Goal: Find specific page/section: Find specific page/section

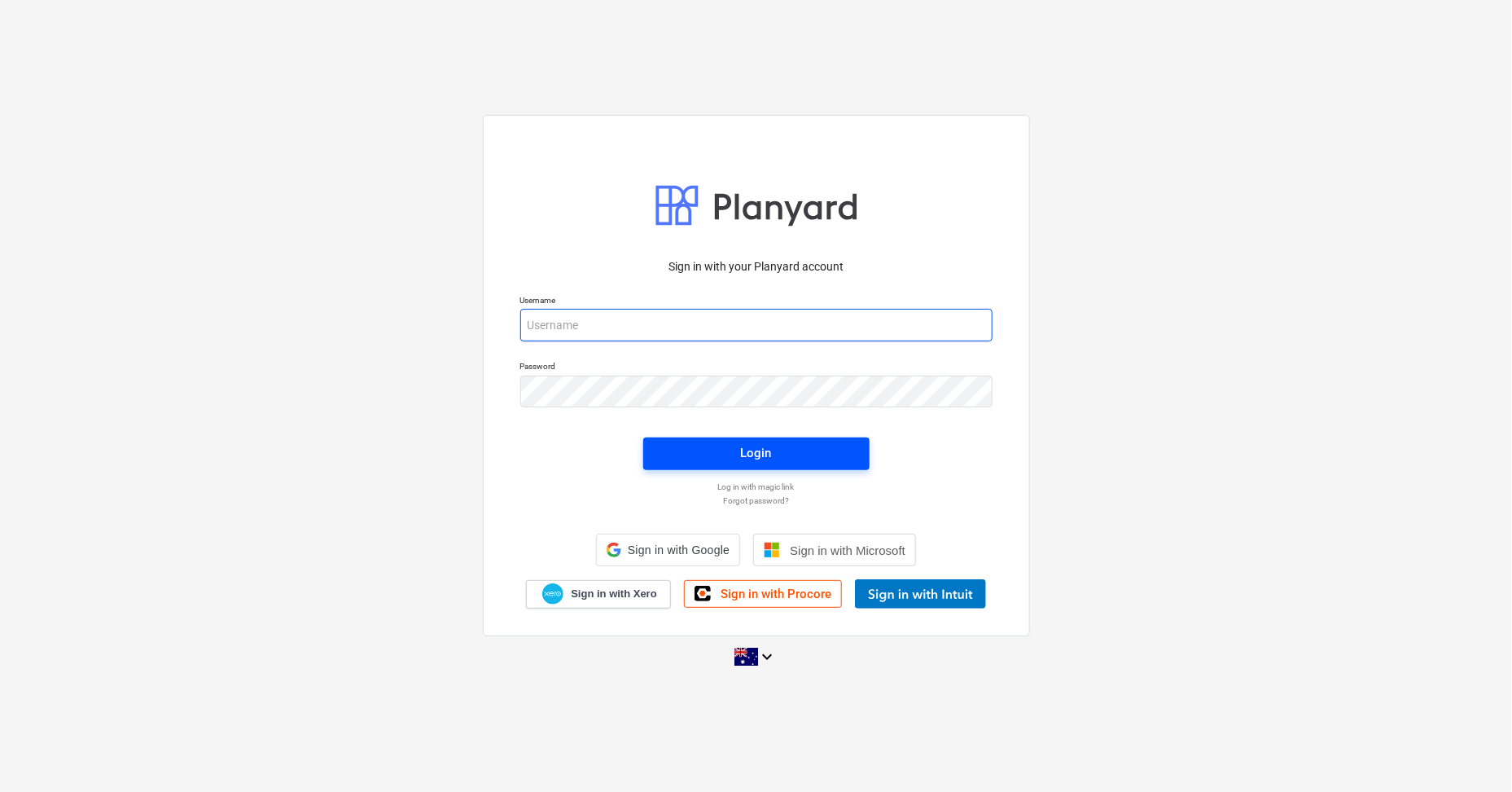
type input "[PERSON_NAME][EMAIL_ADDRESS][DOMAIN_NAME]"
click at [753, 448] on div "Login" at bounding box center [756, 453] width 31 height 21
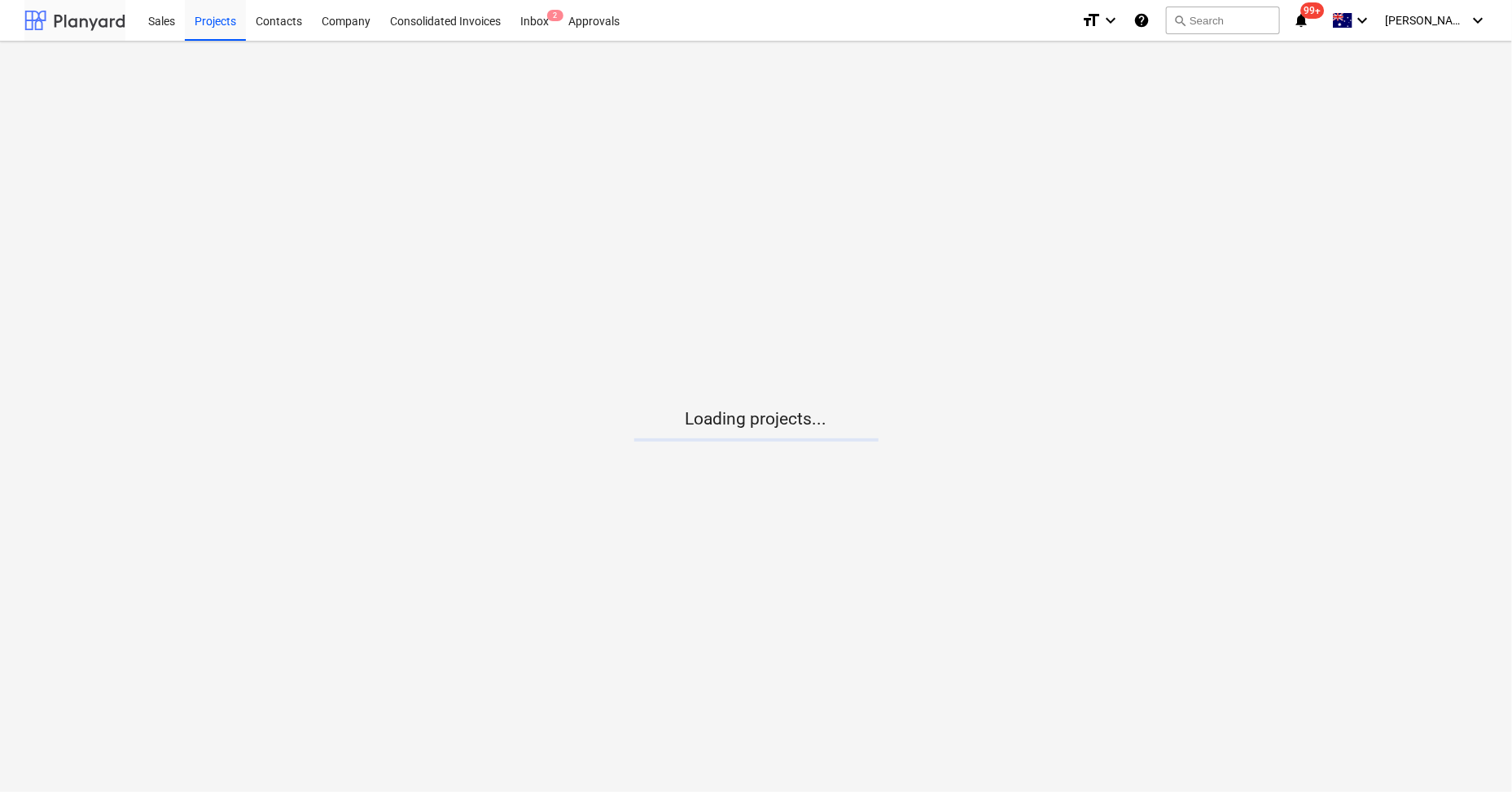
click at [78, 18] on div at bounding box center [74, 20] width 101 height 41
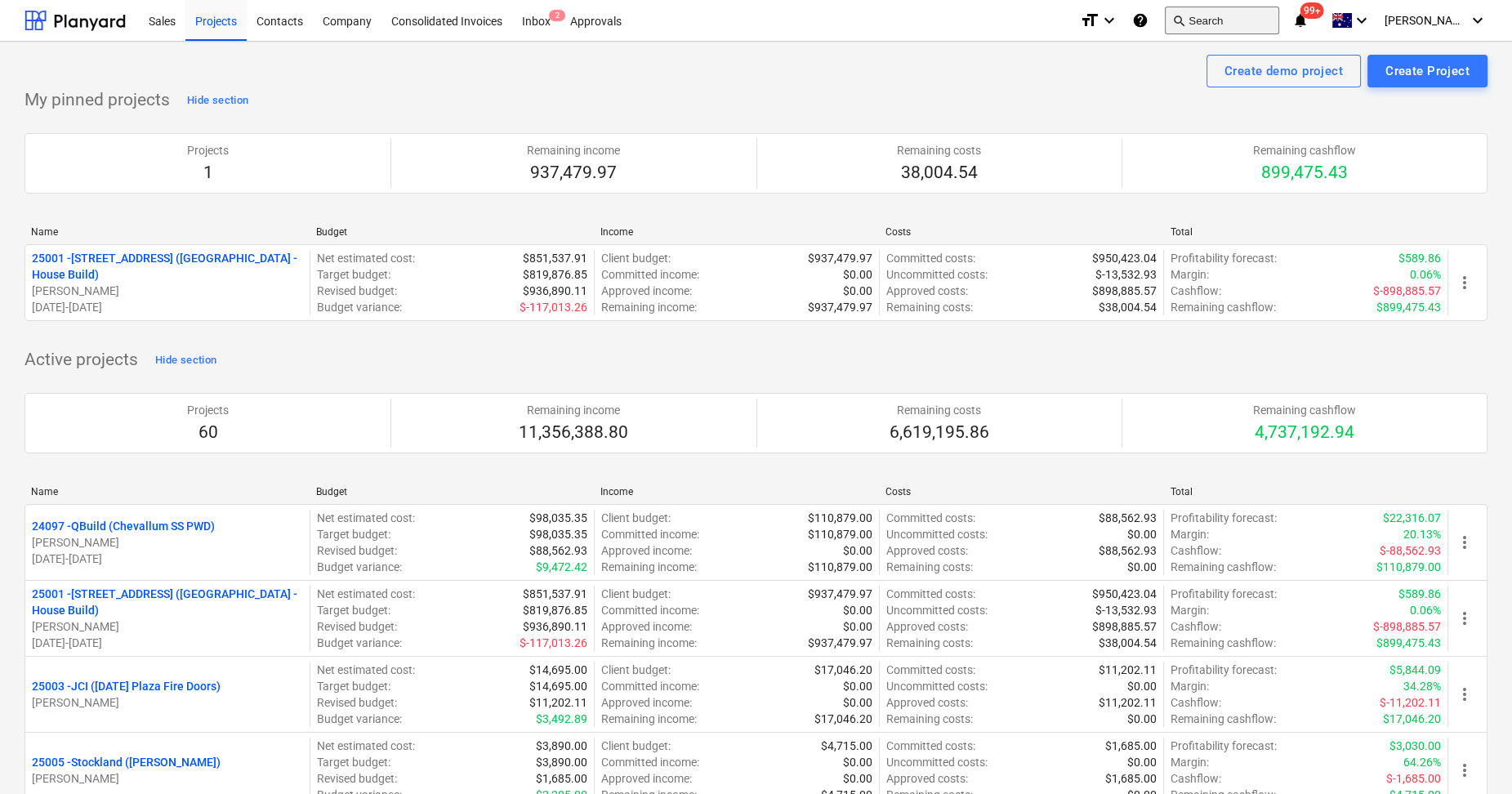
click at [1227, 18] on button "search Search" at bounding box center [1222, 21] width 114 height 28
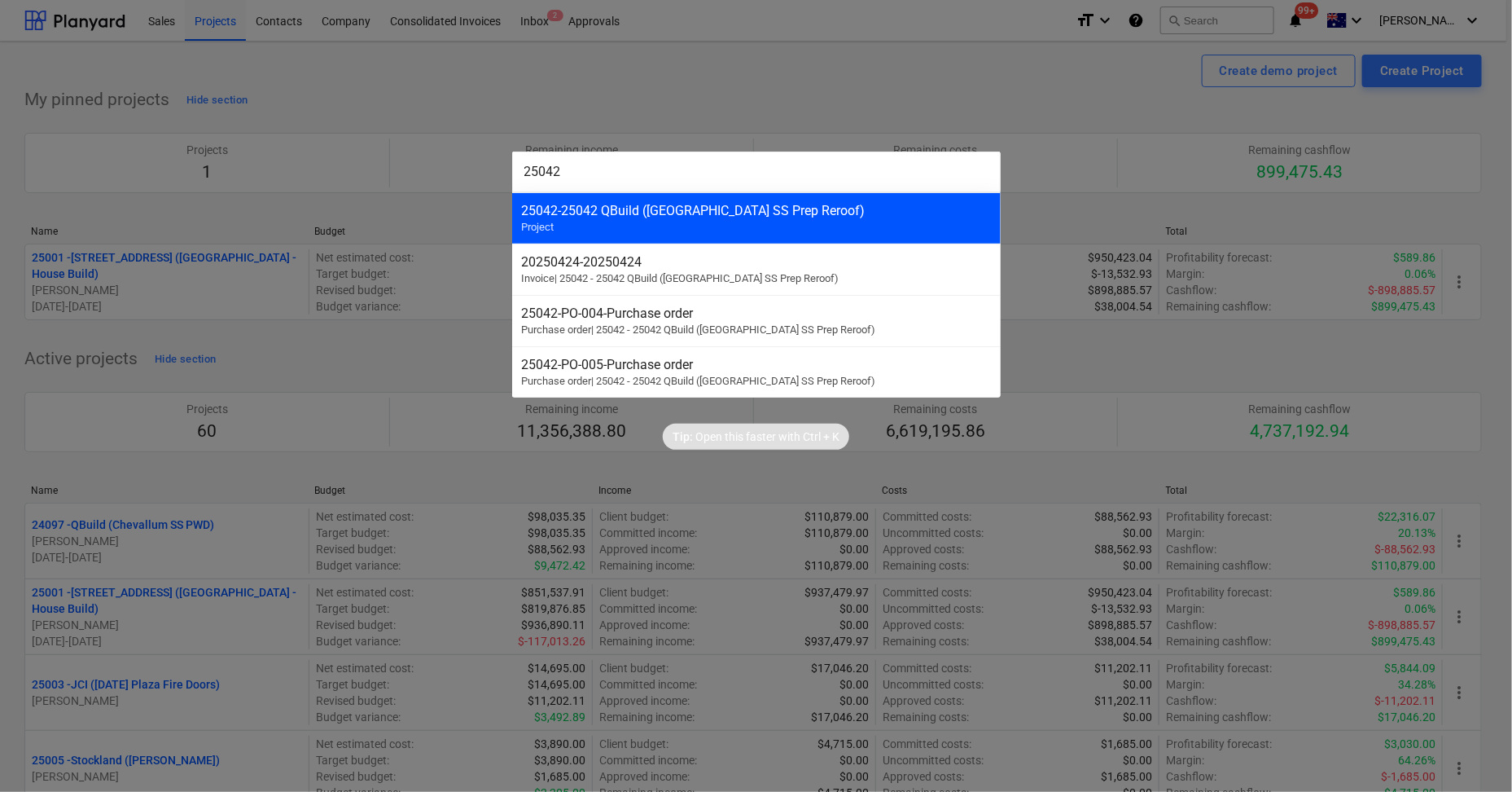
type input "25042"
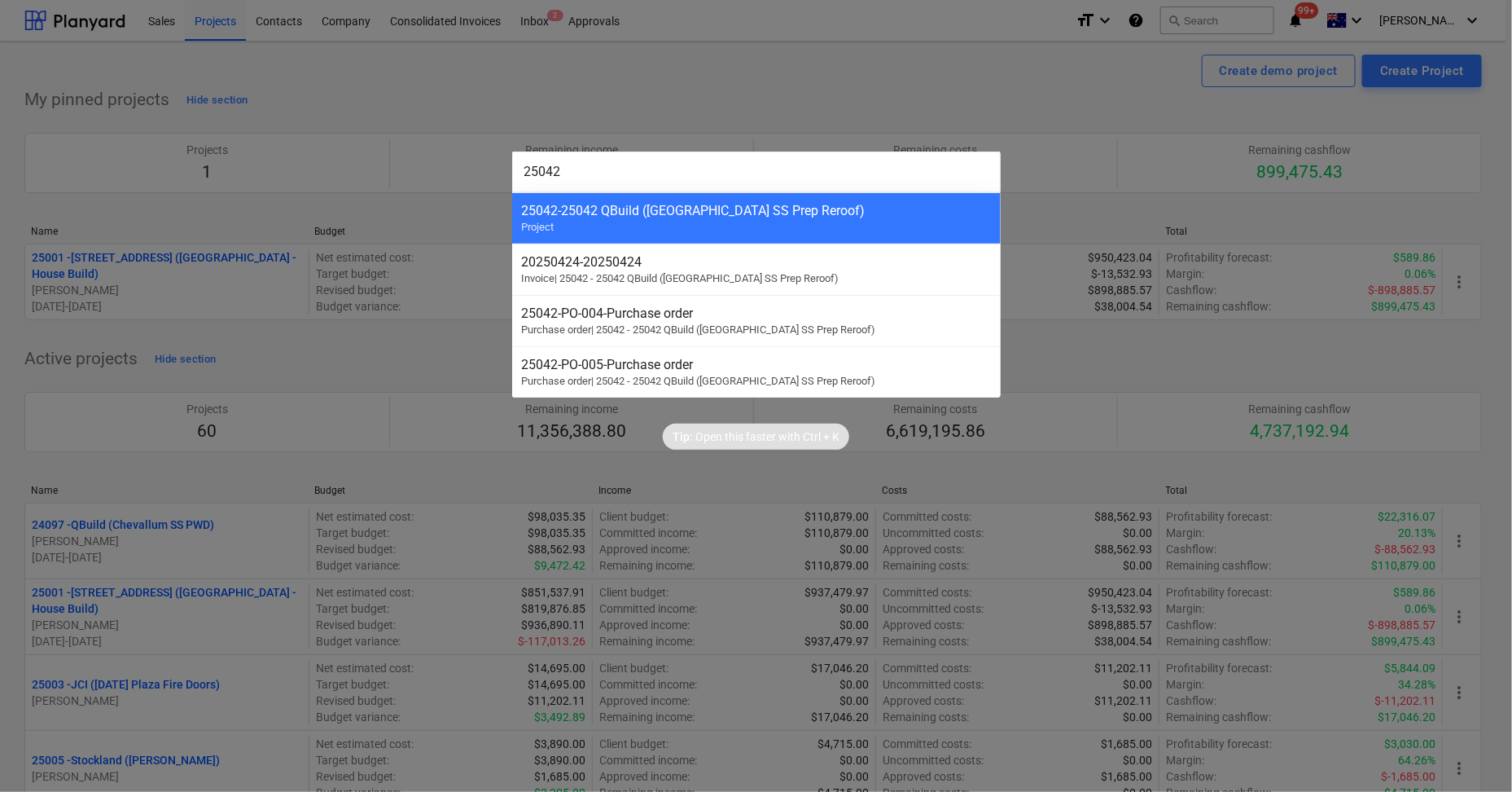
click at [869, 216] on div "25042 - 25042 QBuild ([GEOGRAPHIC_DATA] SS Prep Reroof)" at bounding box center [756, 210] width 469 height 16
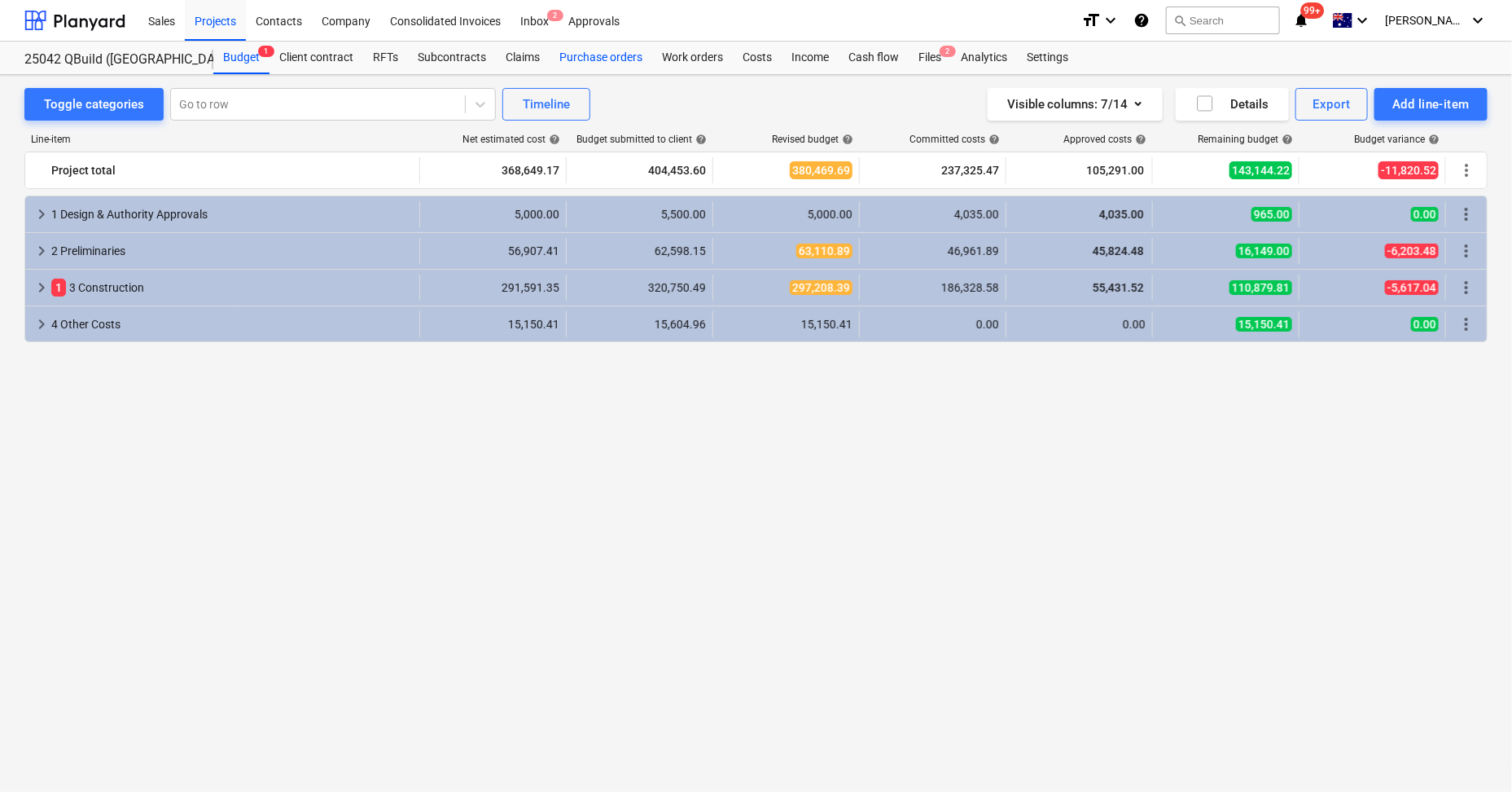
click at [623, 55] on div "Purchase orders" at bounding box center [601, 58] width 102 height 33
